Goal: Task Accomplishment & Management: Complete application form

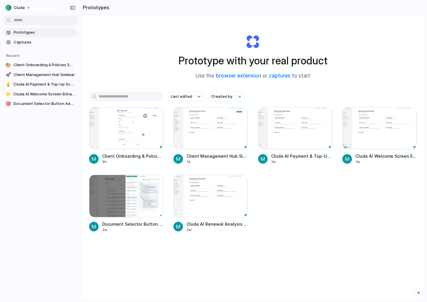
click at [136, 139] on div at bounding box center [126, 128] width 75 height 42
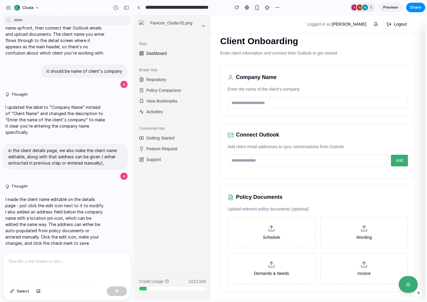
click at [66, 263] on p at bounding box center [67, 261] width 117 height 7
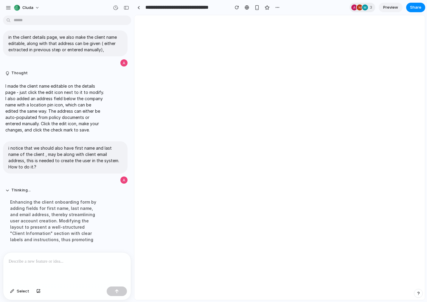
scroll to position [921, 0]
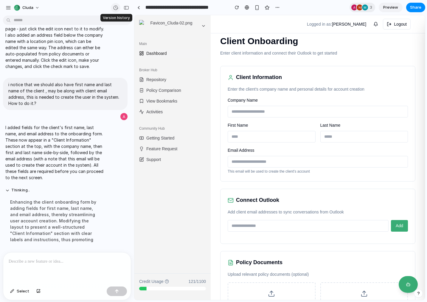
click at [114, 9] on div "button" at bounding box center [115, 7] width 5 height 5
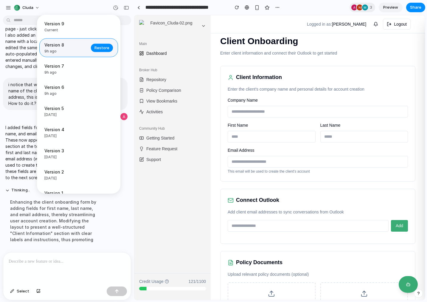
click at [70, 47] on span "Version 8" at bounding box center [65, 45] width 43 height 6
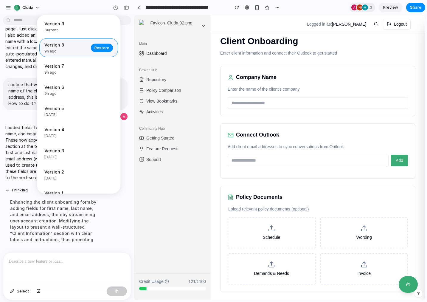
scroll to position [0, 0]
click at [130, 208] on div "Version 9 Current Version 8 9h ago Restore Version 7 9h ago Restore Version 6 9…" at bounding box center [213, 151] width 427 height 302
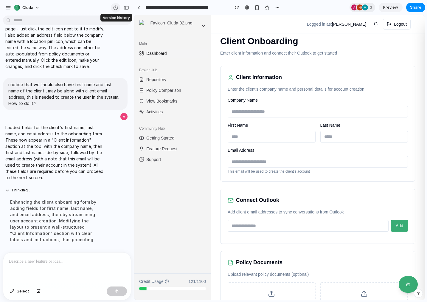
click at [113, 7] on div "button" at bounding box center [115, 7] width 5 height 5
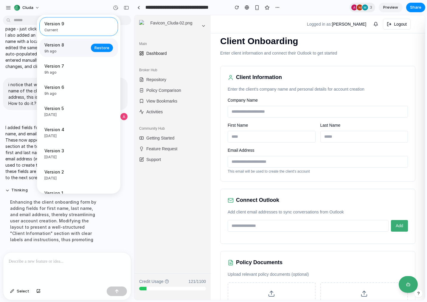
click at [57, 47] on span "Version 8" at bounding box center [65, 45] width 43 height 6
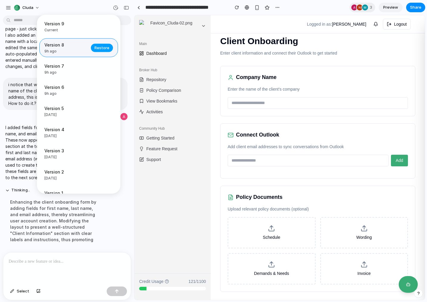
click at [99, 48] on span "Restore" at bounding box center [102, 48] width 15 height 6
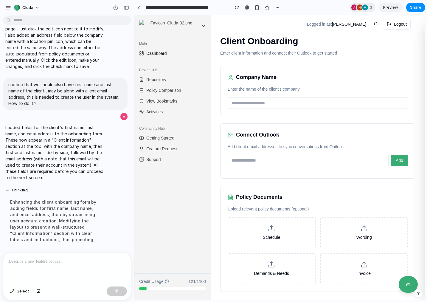
click at [58, 265] on div at bounding box center [67, 269] width 128 height 32
click at [258, 161] on input "email" at bounding box center [308, 161] width 161 height 12
click at [74, 261] on p at bounding box center [67, 261] width 117 height 7
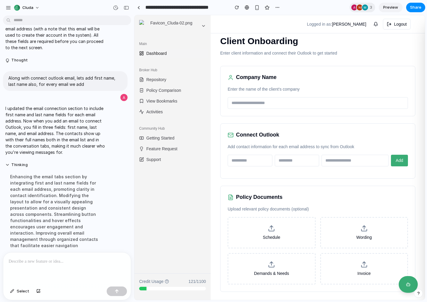
click at [257, 163] on input "text" at bounding box center [250, 161] width 45 height 12
type input "*****"
type input "********"
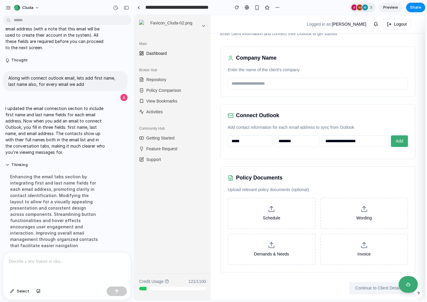
scroll to position [24, 0]
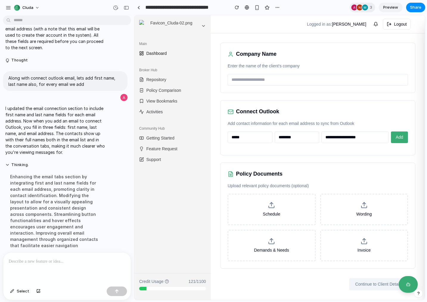
type input "**********"
click at [261, 80] on input "text" at bounding box center [318, 80] width 180 height 12
type input "****"
click at [285, 278] on div "Continue to Client Details" at bounding box center [317, 284] width 195 height 12
click at [404, 136] on button "Add" at bounding box center [399, 137] width 17 height 12
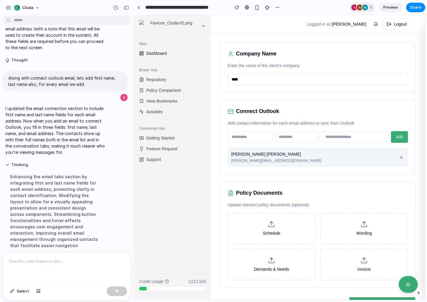
scroll to position [43, 0]
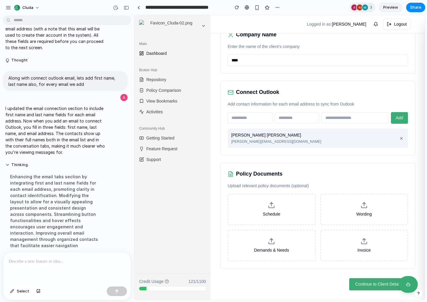
click at [402, 137] on button "×" at bounding box center [402, 138] width 6 height 11
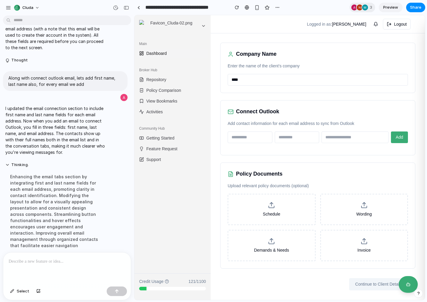
scroll to position [24, 0]
click at [260, 138] on input "text" at bounding box center [250, 137] width 45 height 12
type input "**"
click at [301, 136] on input "*" at bounding box center [297, 137] width 45 height 12
type input "***"
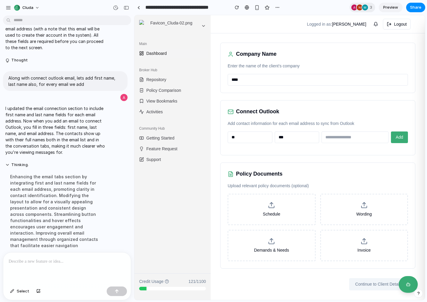
click at [348, 137] on input "email" at bounding box center [355, 137] width 67 height 12
type input "**********"
click at [396, 138] on span "Add" at bounding box center [399, 137] width 7 height 5
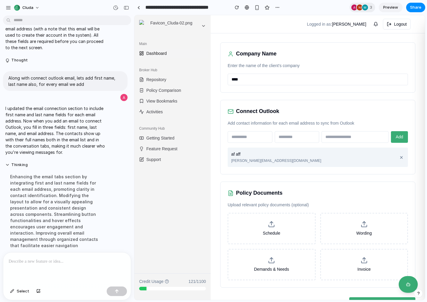
scroll to position [43, 0]
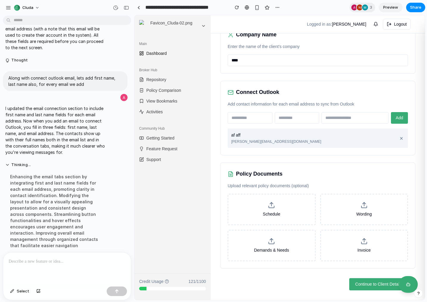
click at [89, 267] on div at bounding box center [67, 269] width 128 height 32
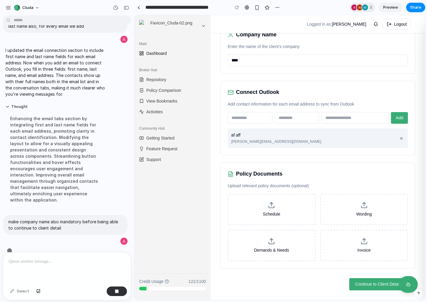
scroll to position [1112, 0]
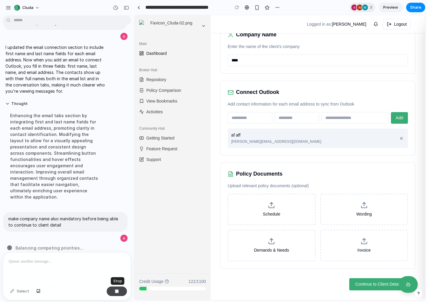
click at [117, 290] on div "button" at bounding box center [117, 291] width 4 height 4
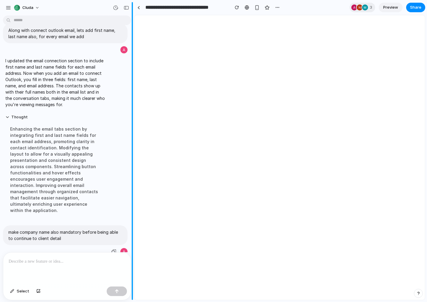
scroll to position [0, 0]
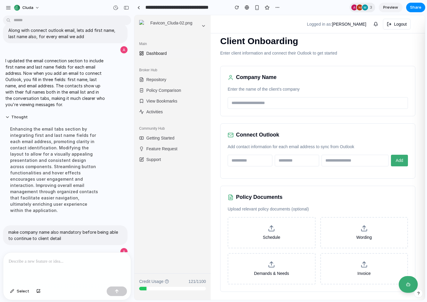
click at [265, 102] on input "text" at bounding box center [318, 103] width 180 height 12
click at [242, 161] on input "text" at bounding box center [250, 161] width 45 height 12
type input "*"
click at [299, 163] on input "text" at bounding box center [297, 161] width 45 height 12
type input "*"
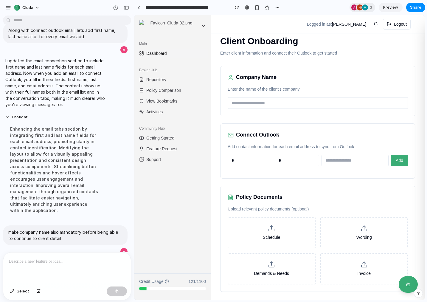
drag, startPoint x: 324, startPoint y: 160, endPoint x: 343, endPoint y: 162, distance: 18.2
click at [325, 160] on input "email" at bounding box center [355, 161] width 67 height 12
type input "**********"
click at [400, 163] on span "Add" at bounding box center [399, 160] width 7 height 5
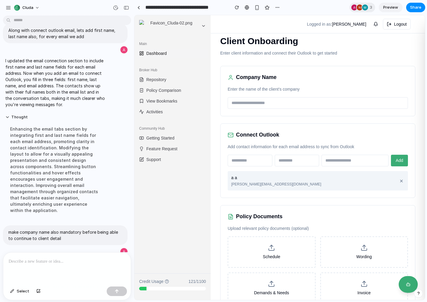
scroll to position [43, 0]
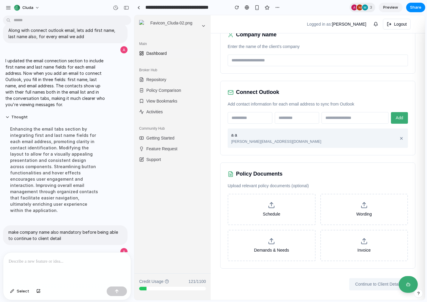
click at [276, 59] on input "text" at bounding box center [318, 61] width 180 height 12
type input "**"
click at [313, 283] on div "Continue to Client Details" at bounding box center [317, 284] width 195 height 12
click at [247, 118] on input "text" at bounding box center [250, 118] width 45 height 12
type input "***"
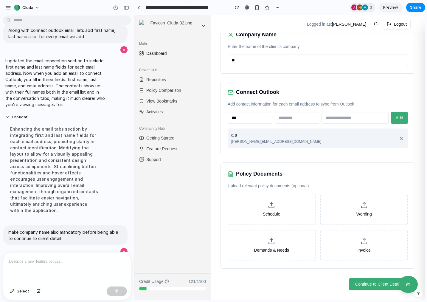
click at [299, 118] on input "text" at bounding box center [297, 118] width 45 height 12
type input "**"
click at [339, 119] on input "email" at bounding box center [355, 118] width 67 height 12
type input "**********"
click at [403, 117] on span "Add" at bounding box center [399, 117] width 7 height 5
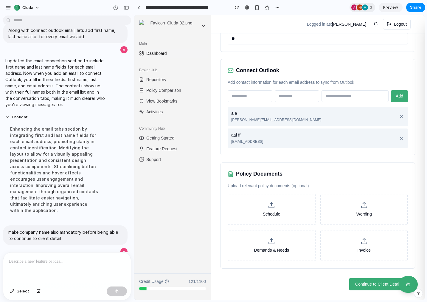
scroll to position [65, 0]
click at [368, 285] on span "Continue to Client Details" at bounding box center [378, 284] width 47 height 6
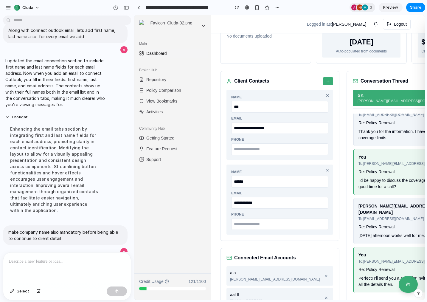
scroll to position [0, 0]
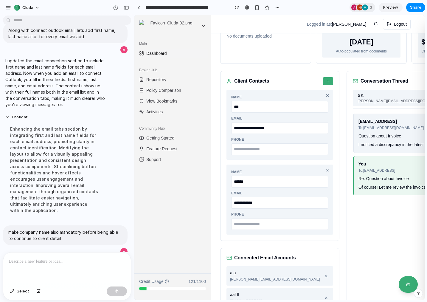
click at [378, 106] on button "a a [PERSON_NAME][EMAIL_ADDRESS][DOMAIN_NAME]" at bounding box center [403, 98] width 100 height 16
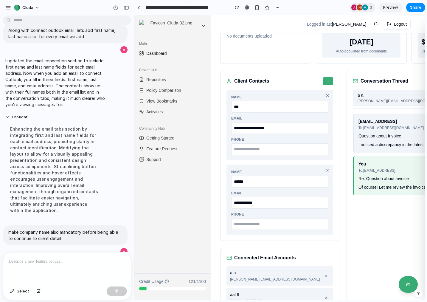
click at [375, 139] on div "Question about Invoice" at bounding box center [425, 136] width 133 height 6
click at [371, 173] on div "To: [EMAIL_ADDRESS]" at bounding box center [377, 170] width 37 height 5
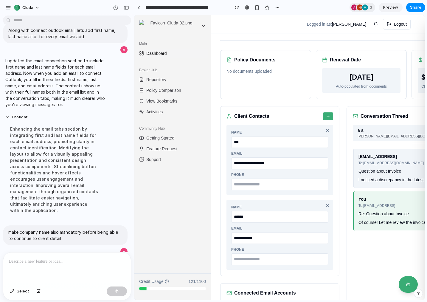
scroll to position [26, 0]
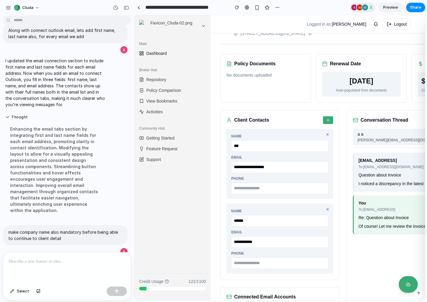
click at [375, 143] on span "[PERSON_NAME][EMAIL_ADDRESS][DOMAIN_NAME]" at bounding box center [403, 139] width 90 height 5
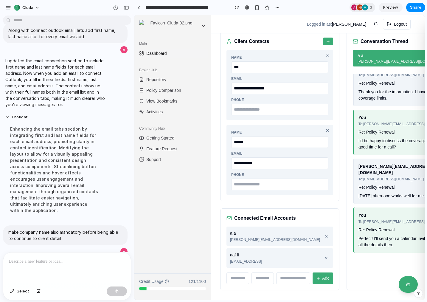
scroll to position [0, 0]
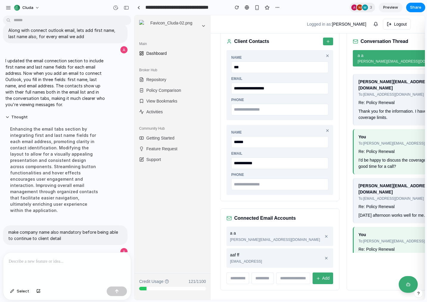
click at [393, 121] on div "Thank you for the information. I have a few questions about the coverage limits." at bounding box center [425, 114] width 133 height 13
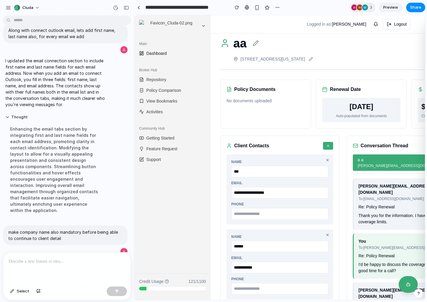
click at [256, 120] on div "Policy Documents No documents uploaded" at bounding box center [265, 104] width 91 height 49
click at [271, 57] on p "[STREET_ADDRESS][US_STATE]" at bounding box center [273, 59] width 65 height 6
click at [313, 58] on icon at bounding box center [311, 59] width 4 height 4
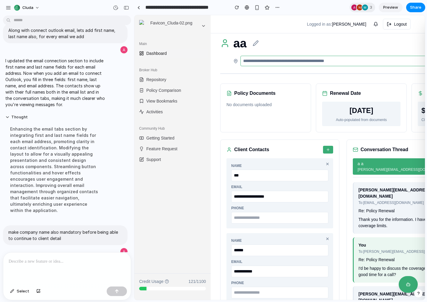
scroll to position [0, 9]
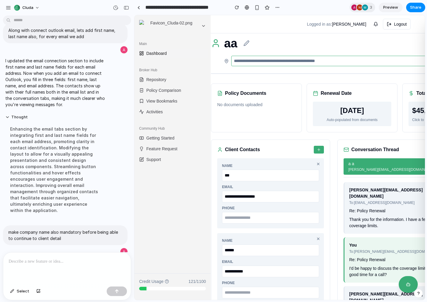
click at [323, 50] on div "aa" at bounding box center [352, 43] width 282 height 18
click at [163, 53] on span "Dashboard" at bounding box center [156, 53] width 21 height 6
click at [192, 66] on div "Broker Hub" at bounding box center [173, 70] width 72 height 10
click at [293, 27] on div "Logged in as: [PERSON_NAME] Logout" at bounding box center [318, 24] width 205 height 11
